Goal: Task Accomplishment & Management: Manage account settings

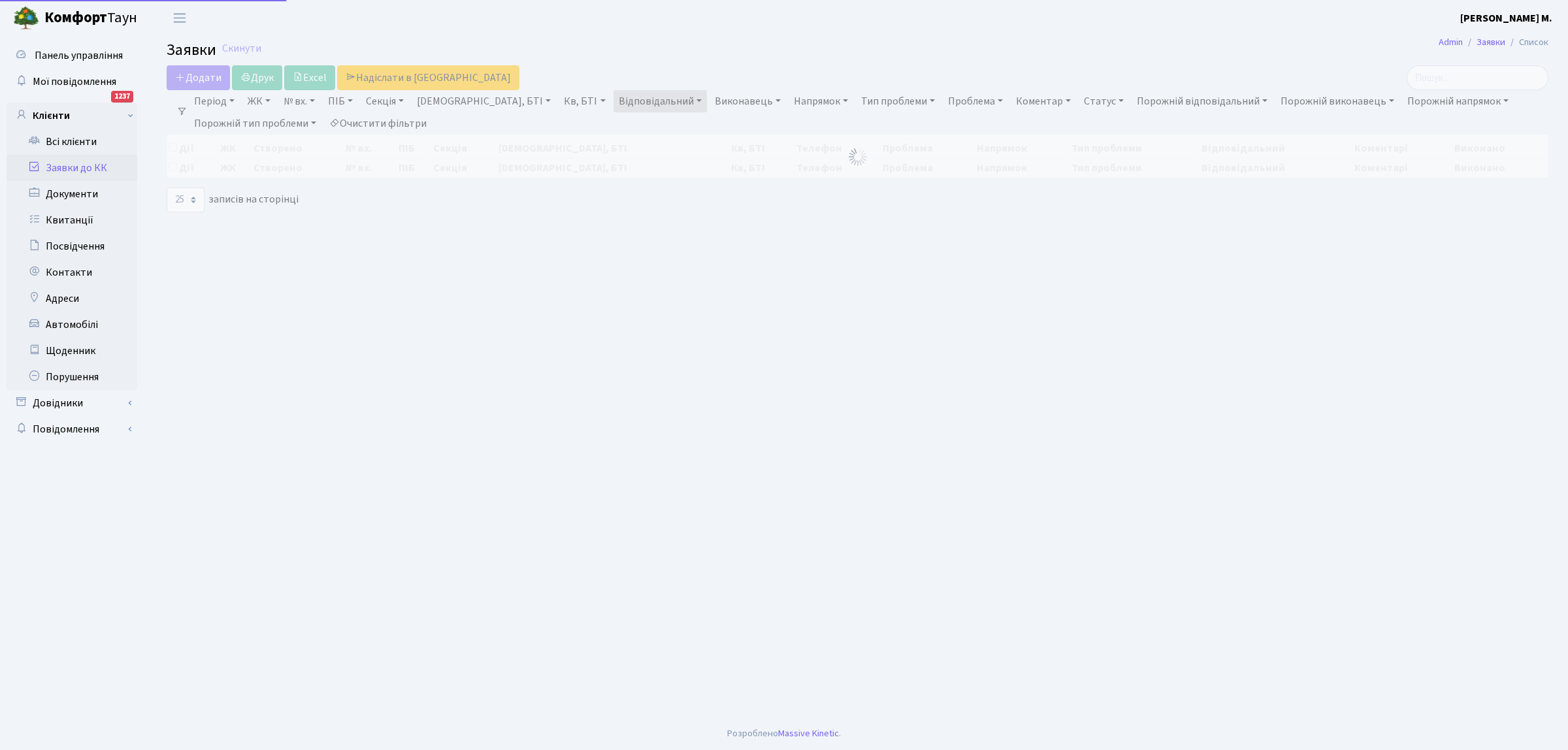
select select "25"
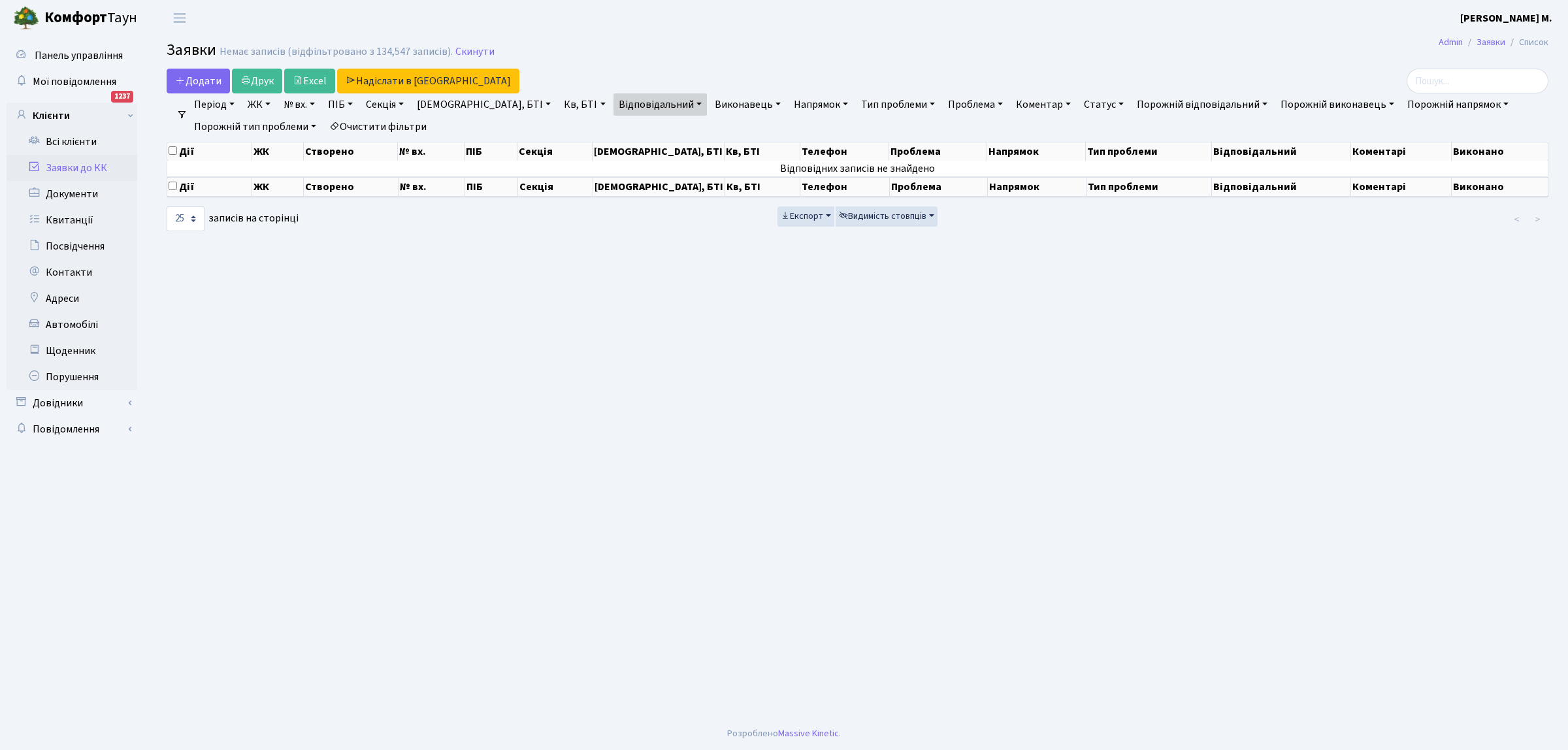
click at [106, 167] on link "Заявки до КК" at bounding box center [72, 168] width 131 height 26
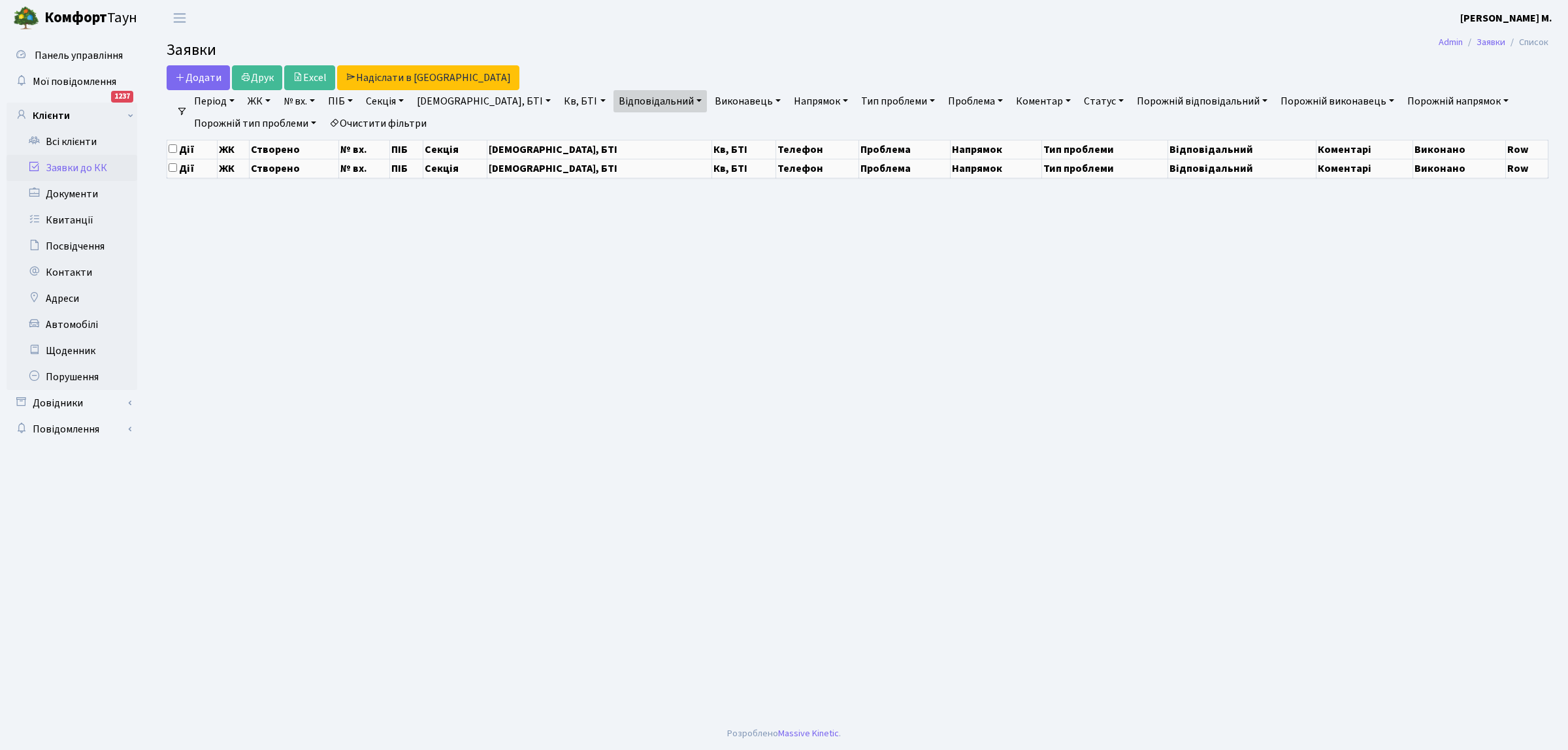
select select "25"
